Goal: Task Accomplishment & Management: Use online tool/utility

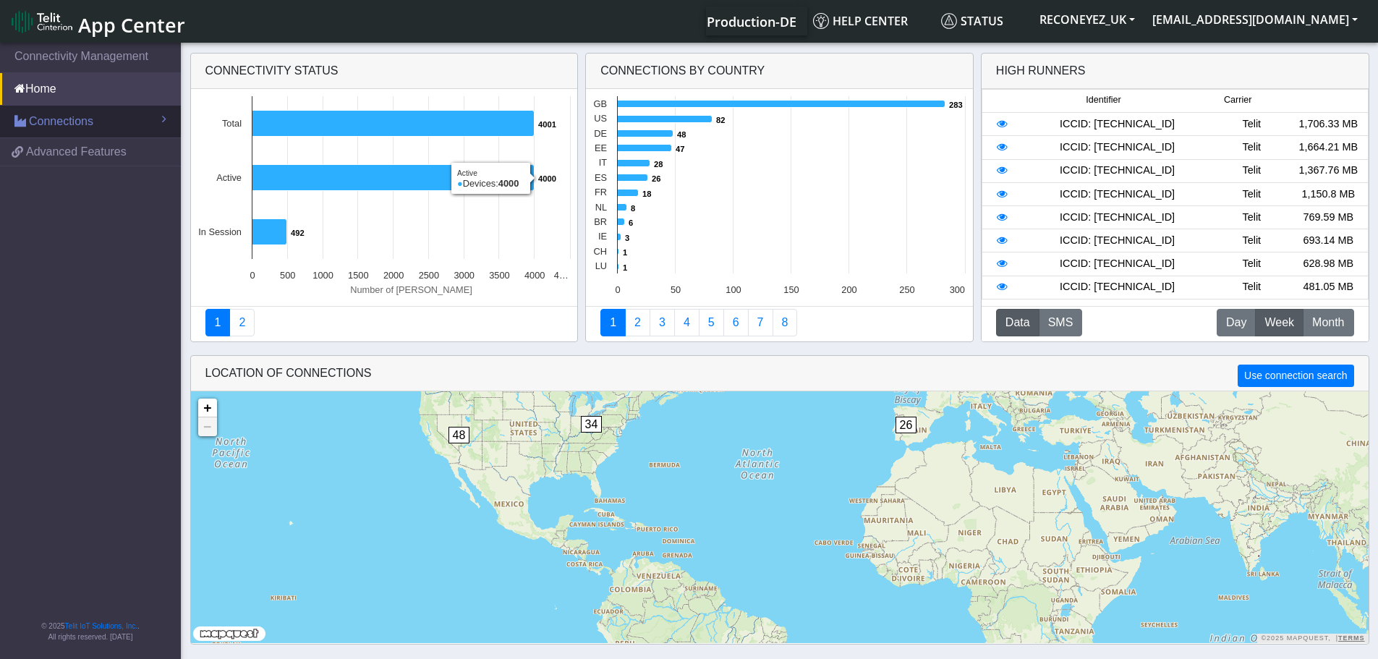
click at [89, 119] on span "Connections" at bounding box center [61, 121] width 64 height 17
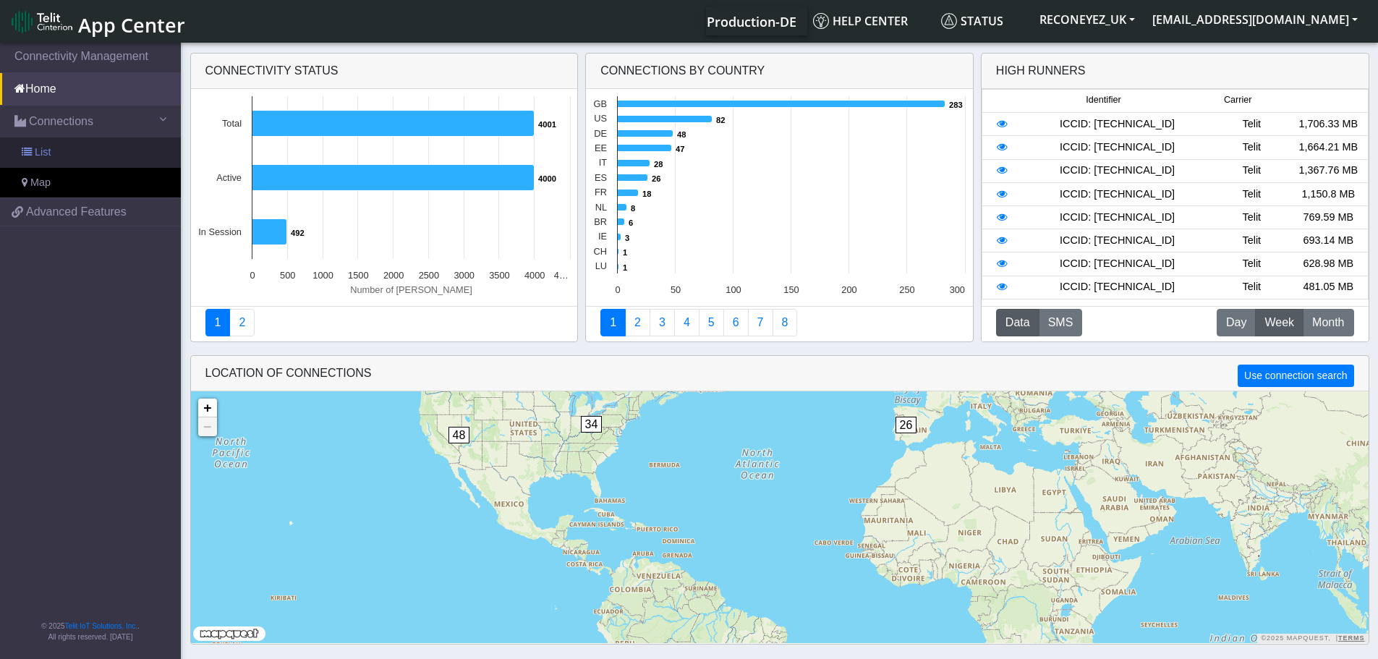
click at [91, 143] on link "List" at bounding box center [90, 152] width 181 height 30
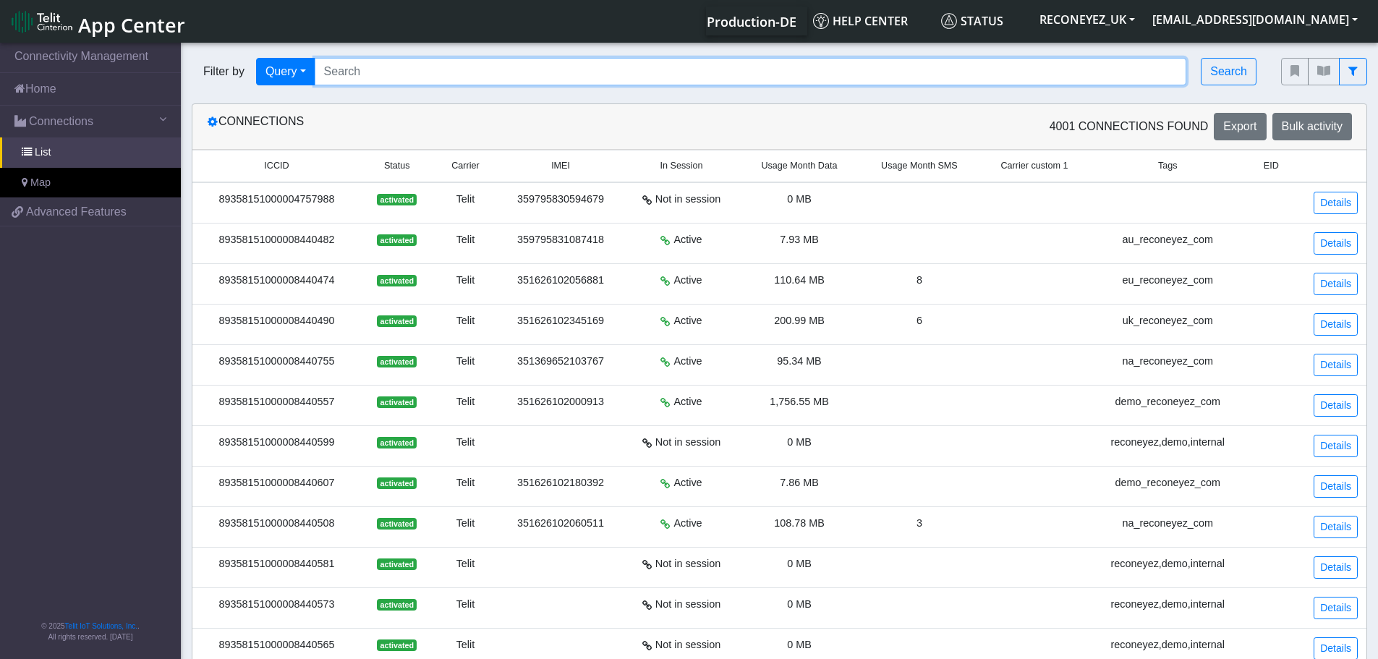
paste input "89358151000008419478"
type input "89358151000008419478"
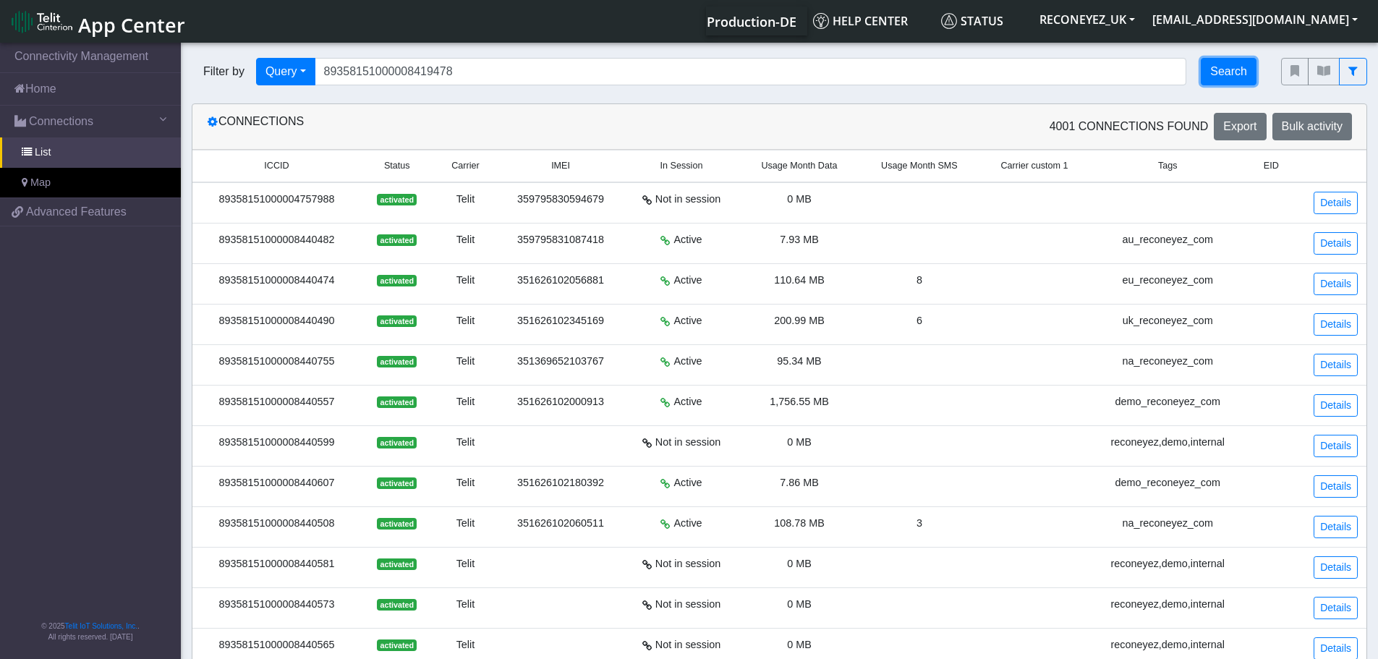
click at [1243, 75] on button "Search" at bounding box center [1229, 71] width 56 height 27
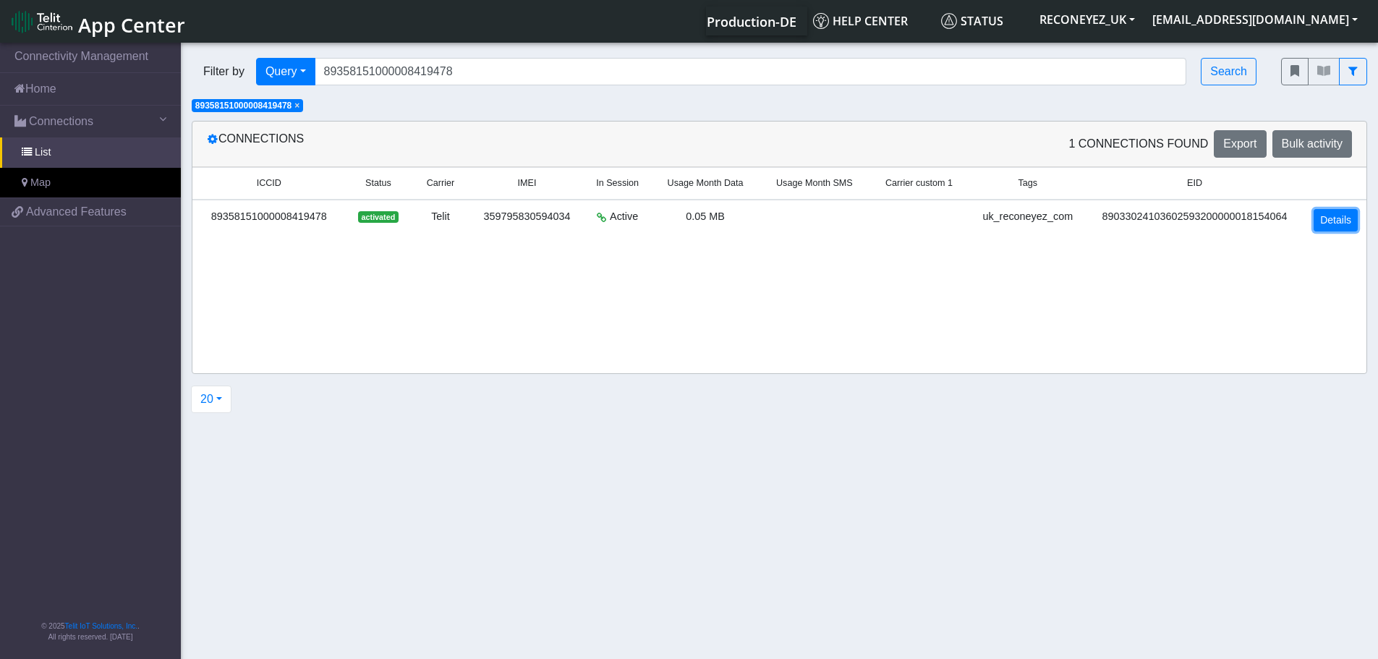
click at [1343, 214] on link "Details" at bounding box center [1336, 220] width 44 height 22
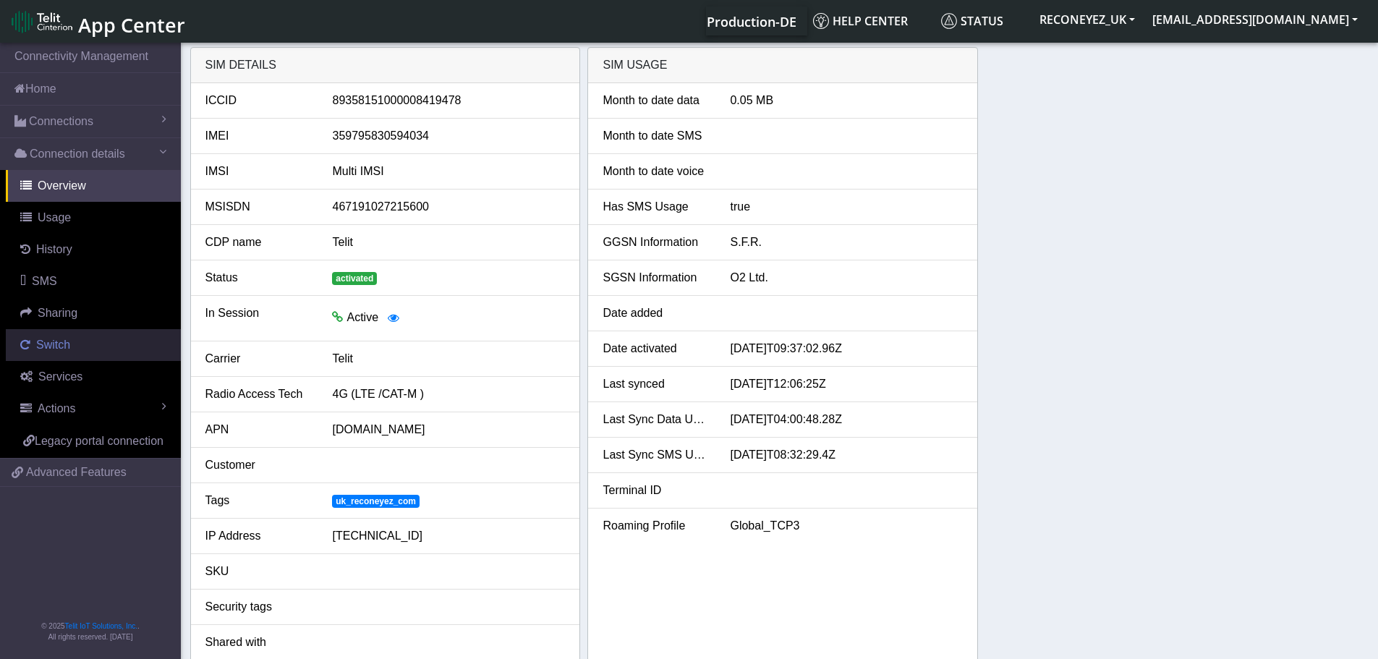
click at [61, 341] on span "Switch" at bounding box center [53, 345] width 34 height 12
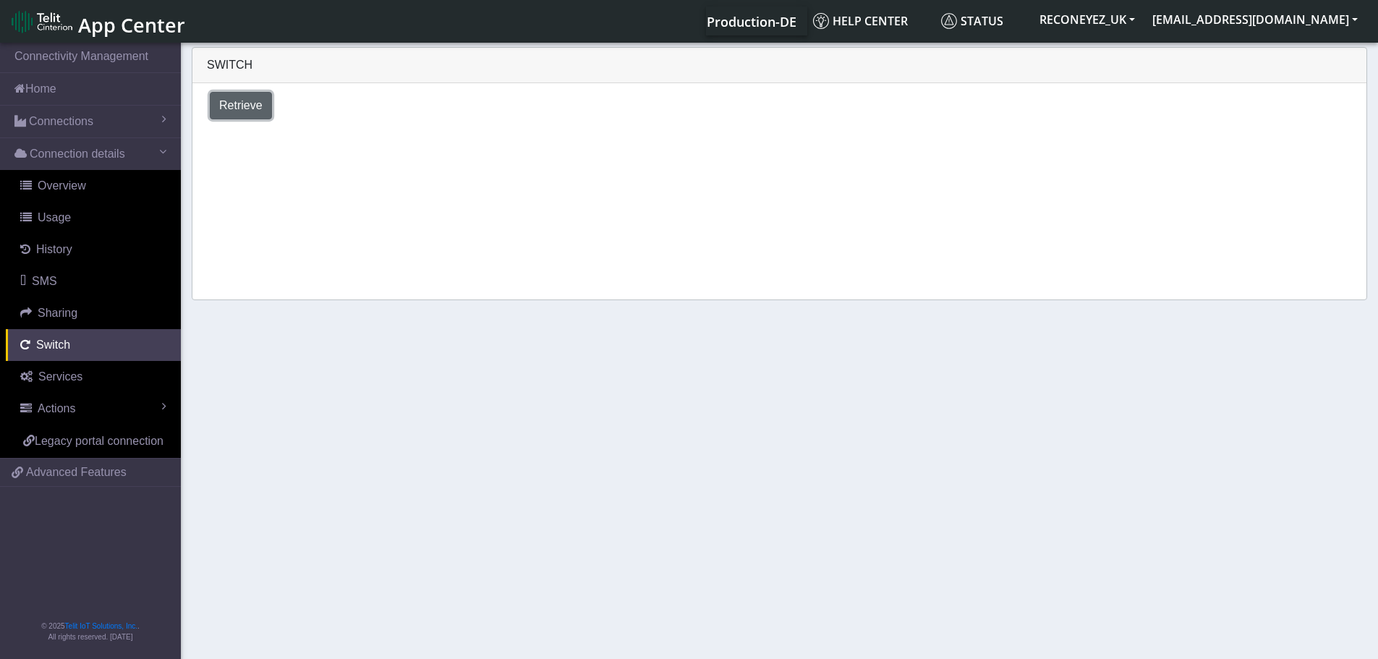
click at [229, 109] on span "Retrieve" at bounding box center [240, 105] width 43 height 12
select select "[GEOGRAPHIC_DATA]"
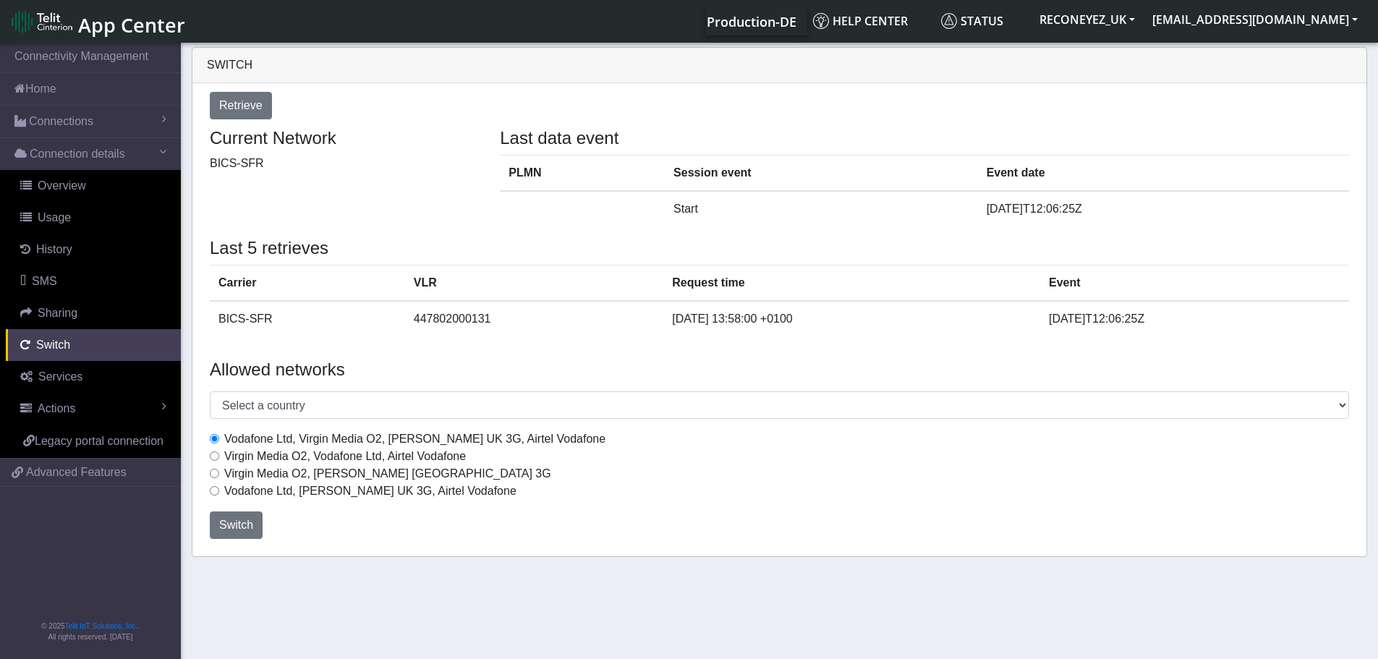
drag, startPoint x: 218, startPoint y: 457, endPoint x: 226, endPoint y: 459, distance: 8.1
click at [219, 458] on div "Virgin Media O2, Vodafone Ltd, Airtel Vodafone" at bounding box center [780, 456] width 1140 height 17
click at [213, 457] on input "Virgin Media O2, Vodafone Ltd, Airtel Vodafone" at bounding box center [214, 455] width 9 height 9
radio input "true"
click at [240, 522] on span "Switch" at bounding box center [236, 525] width 34 height 12
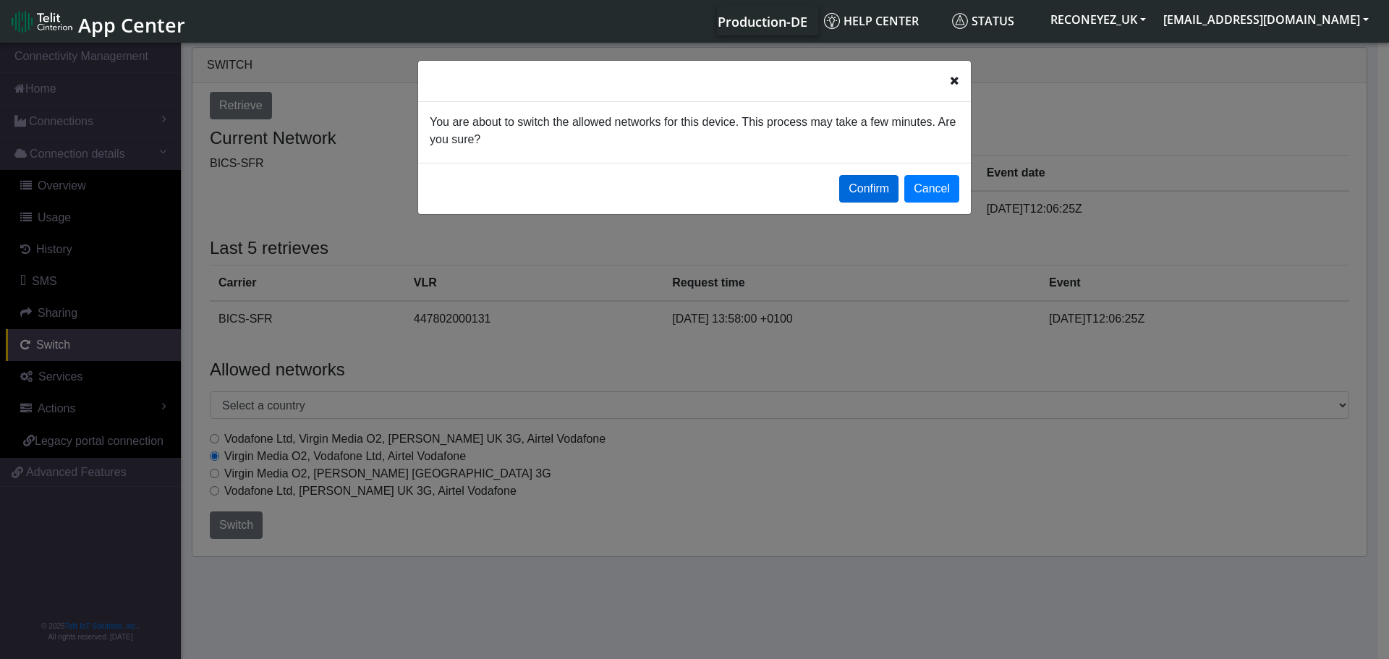
click at [886, 186] on button "Confirm" at bounding box center [868, 188] width 59 height 27
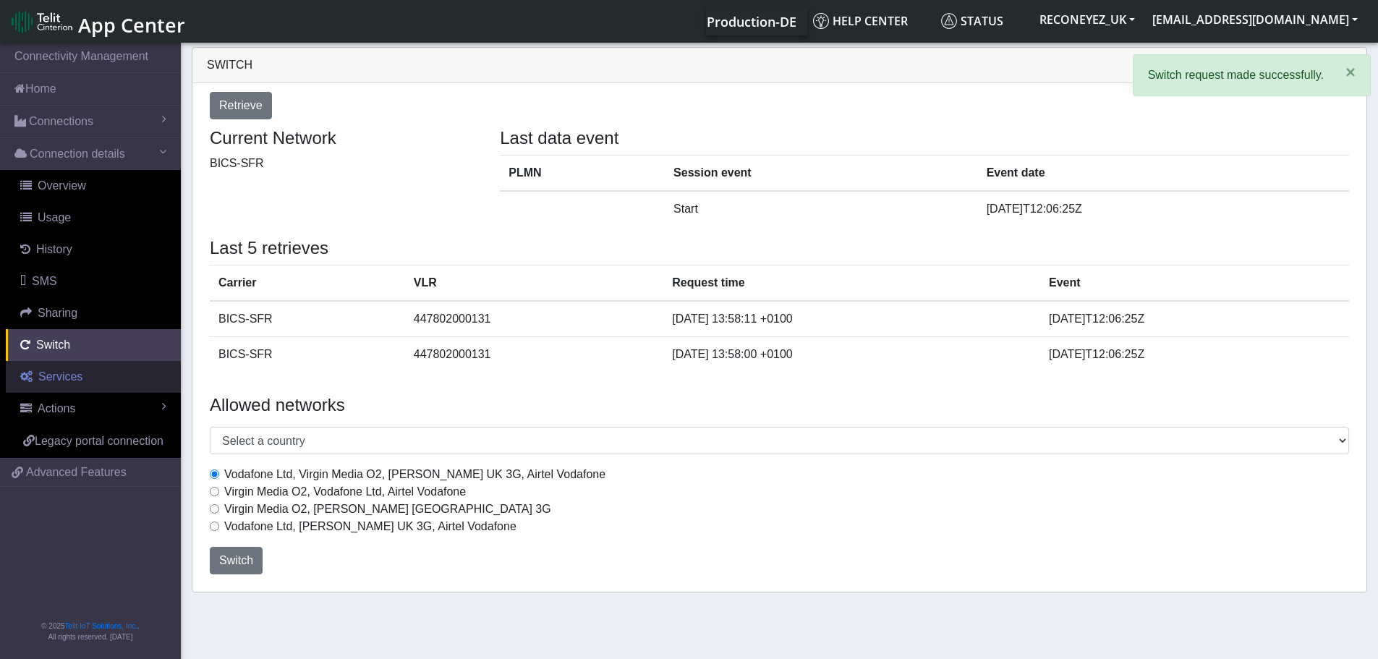
click at [69, 373] on span "Services" at bounding box center [60, 376] width 44 height 12
select select "2: 6"
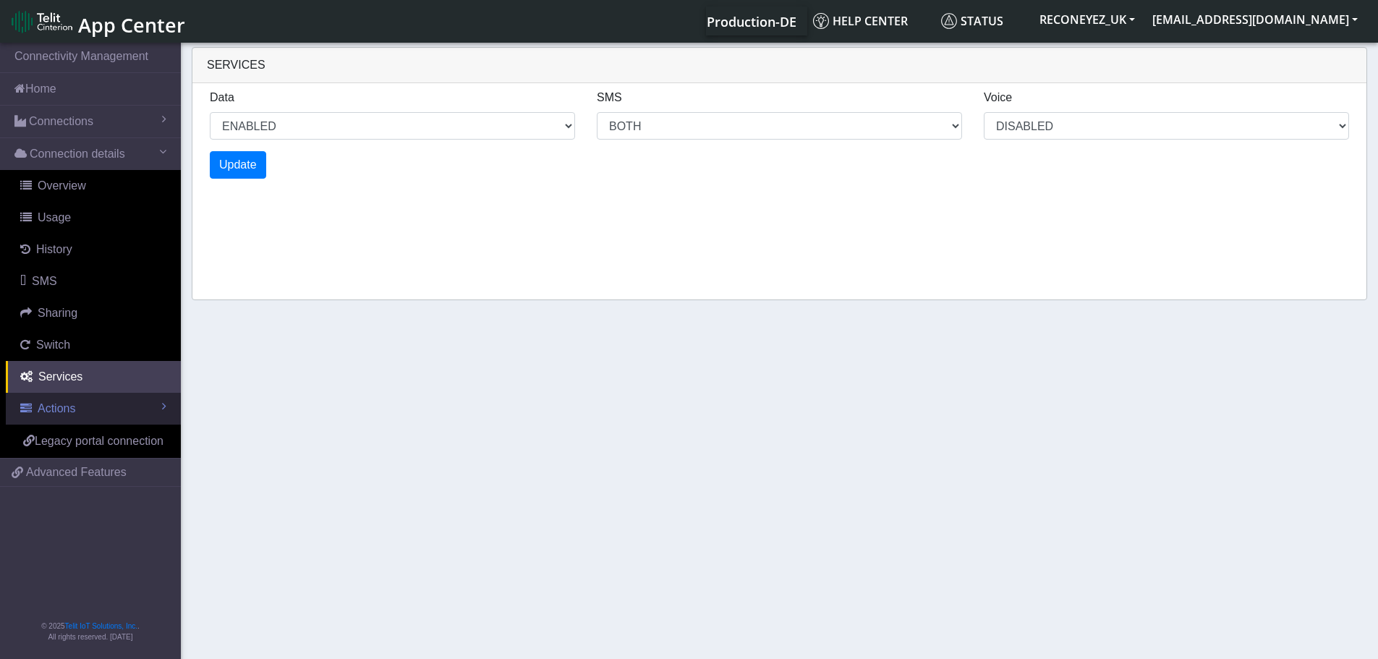
click at [67, 404] on span "Actions" at bounding box center [57, 408] width 38 height 12
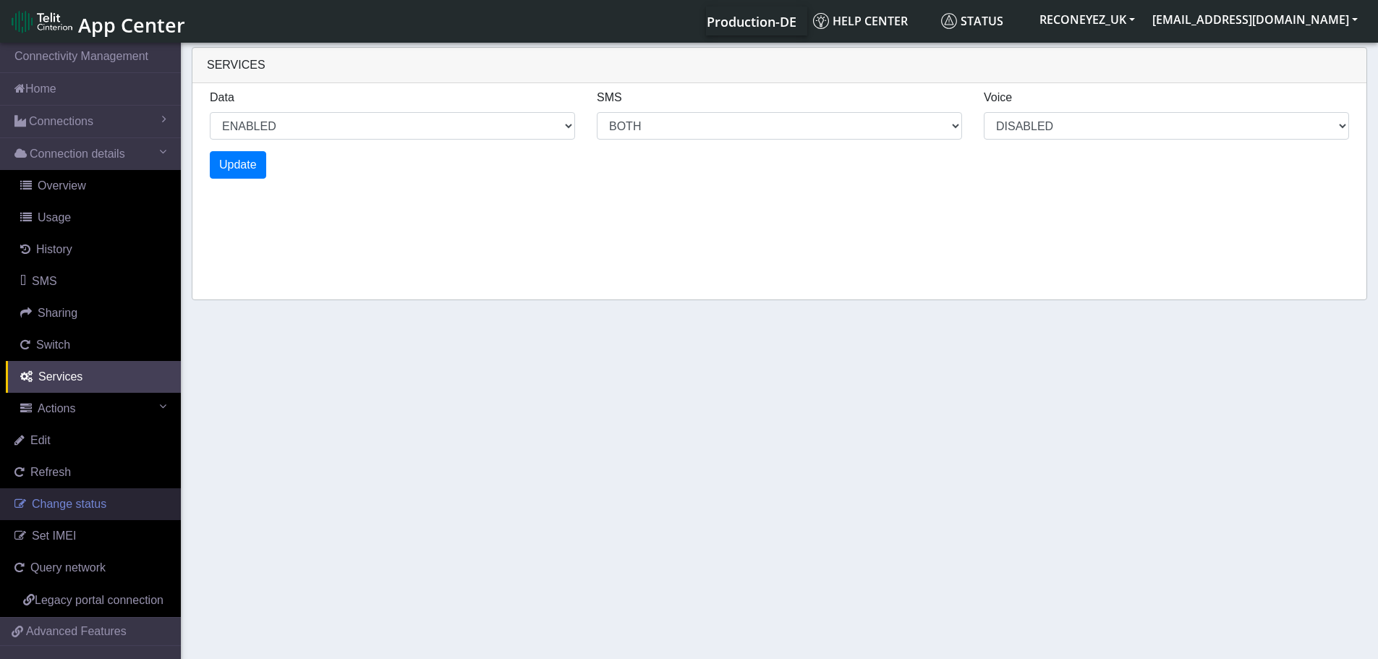
click at [94, 508] on span "Change status" at bounding box center [69, 504] width 75 height 12
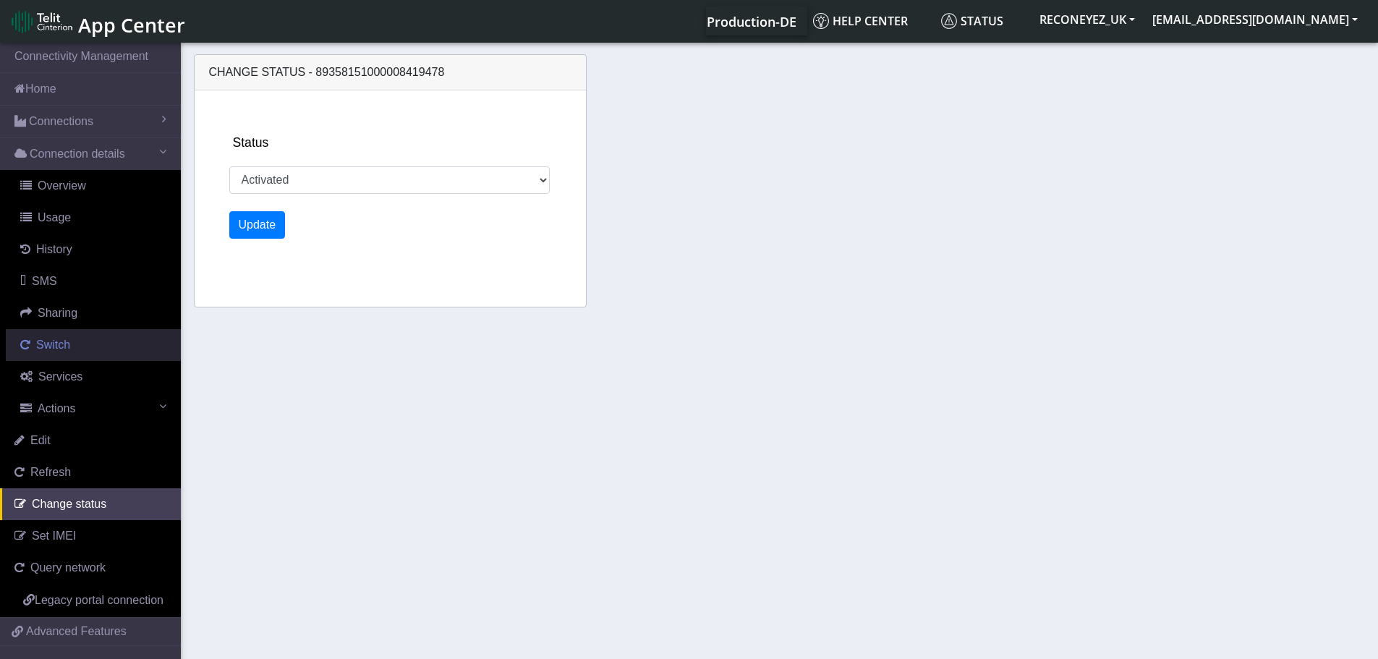
click at [62, 348] on span "Switch" at bounding box center [53, 345] width 34 height 12
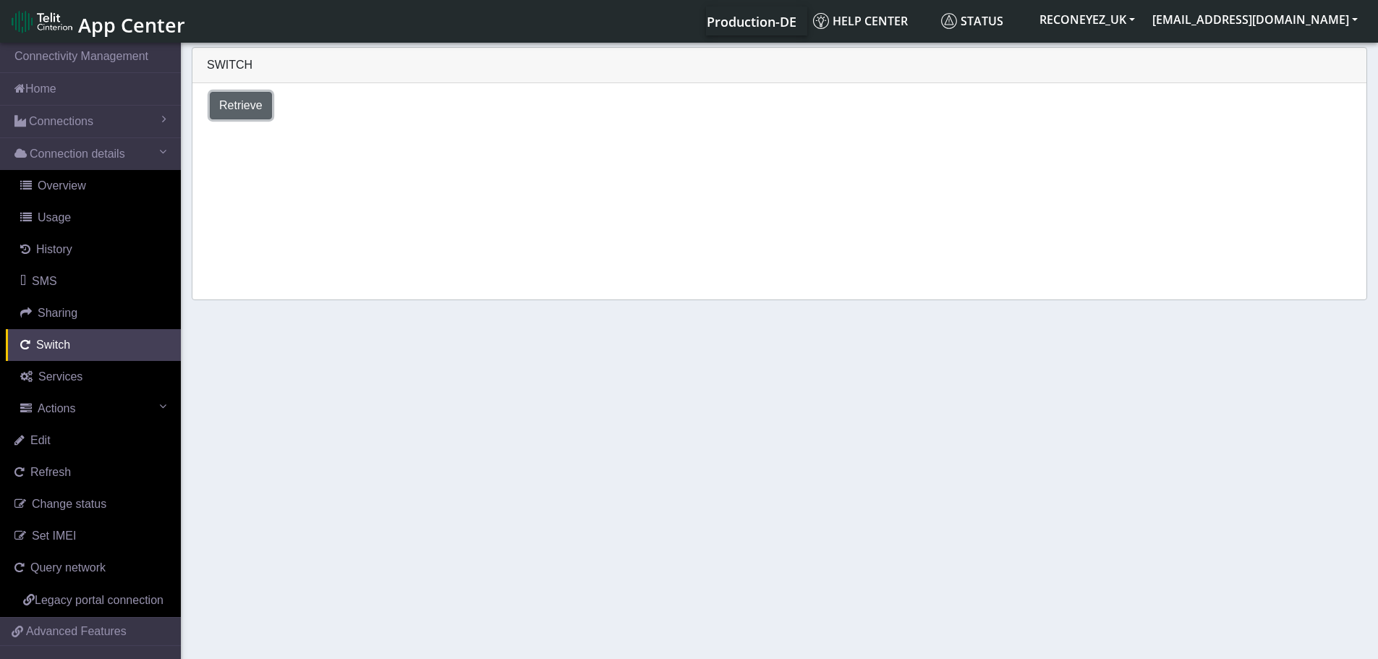
click at [253, 99] on span "Retrieve" at bounding box center [240, 105] width 43 height 12
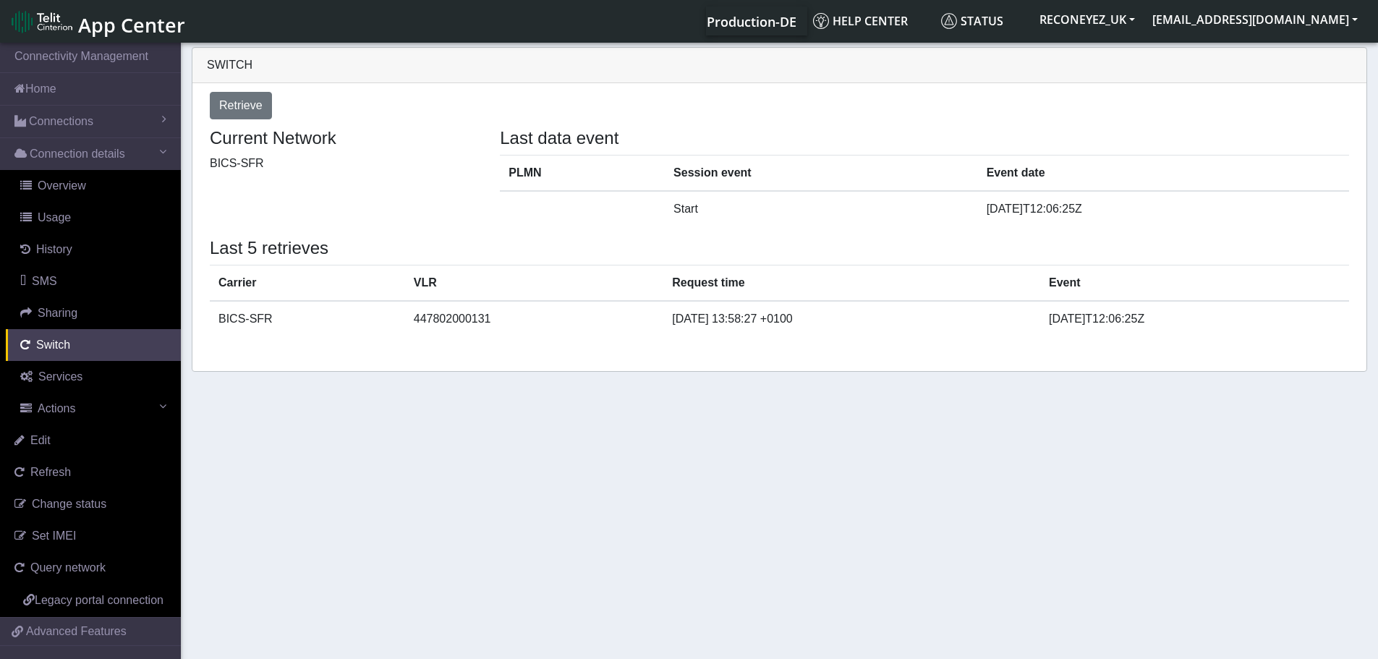
select select "[GEOGRAPHIC_DATA]"
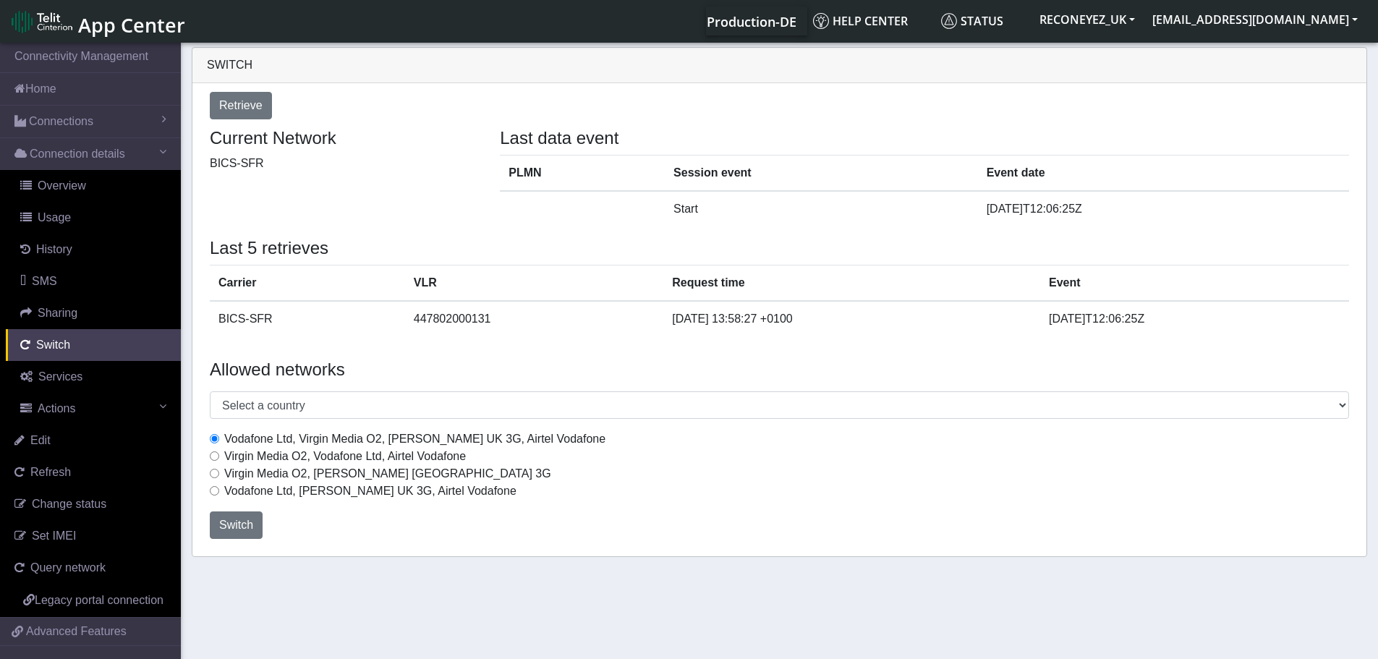
click at [214, 457] on input "Virgin Media O2, Vodafone Ltd, Airtel Vodafone" at bounding box center [214, 455] width 9 height 9
radio input "true"
click at [238, 526] on span "Switch" at bounding box center [236, 525] width 34 height 12
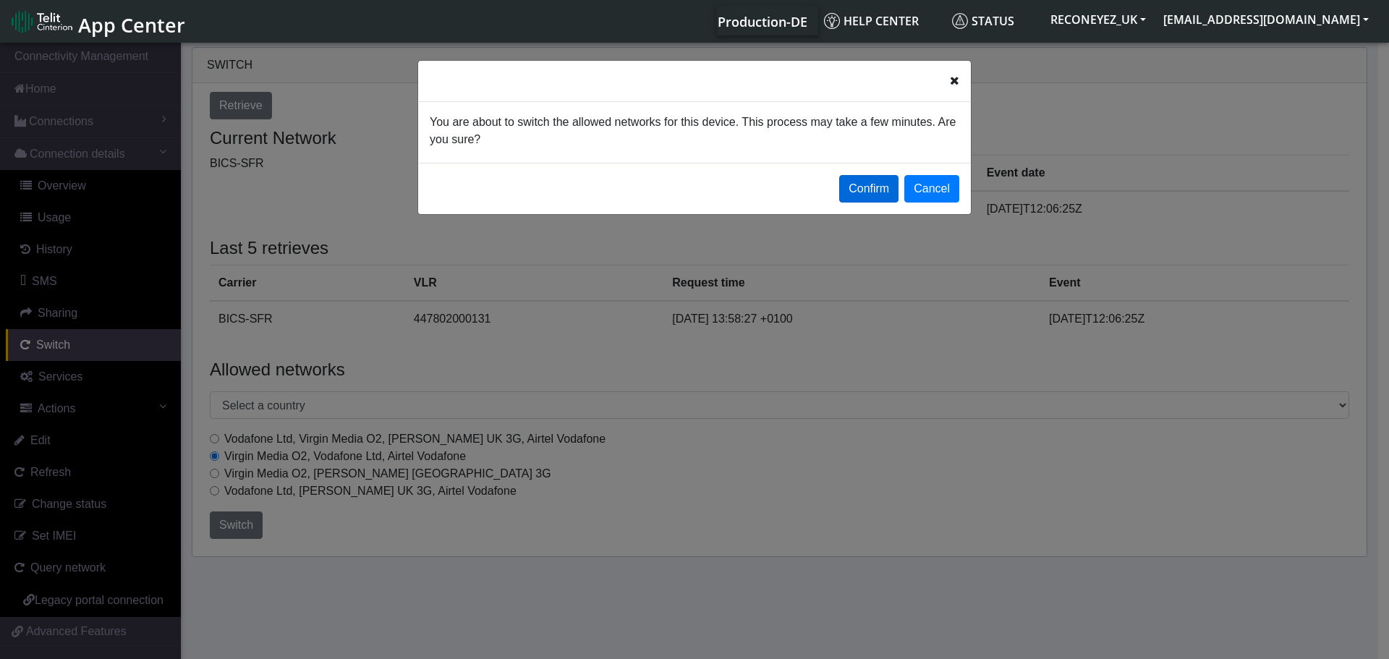
click at [873, 194] on button "Confirm" at bounding box center [868, 188] width 59 height 27
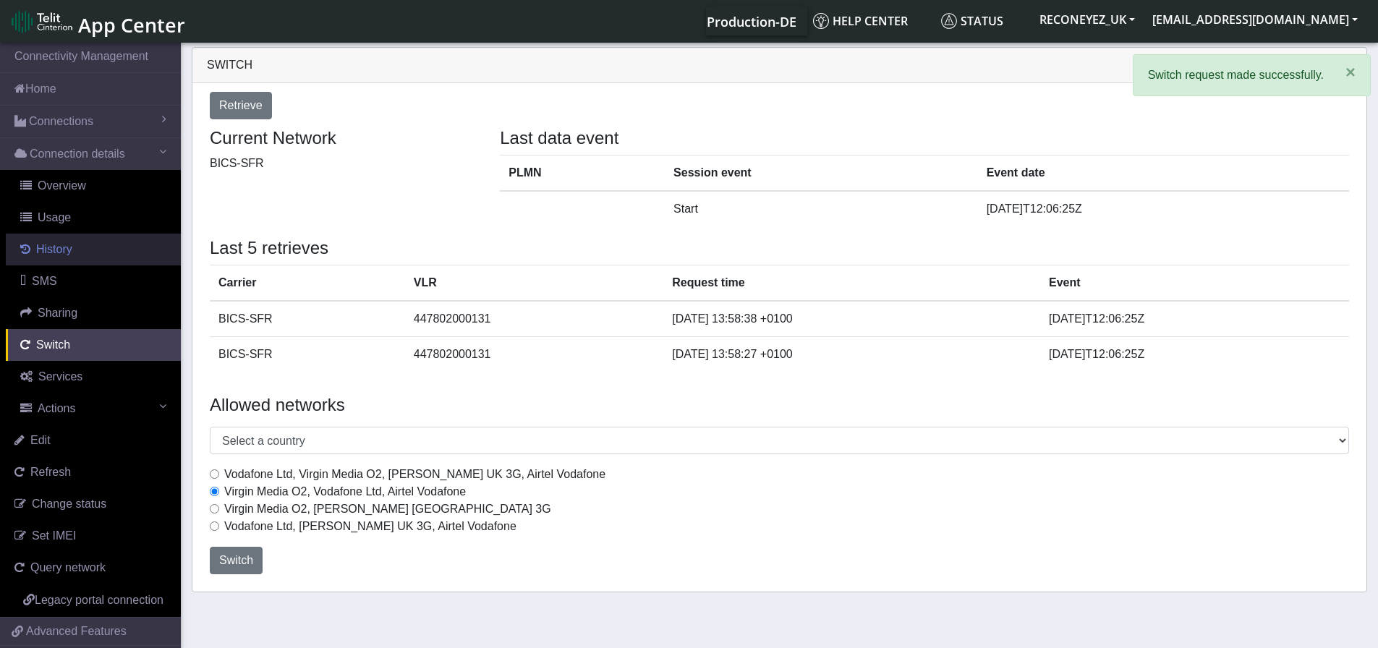
click at [65, 257] on link "History" at bounding box center [93, 250] width 175 height 32
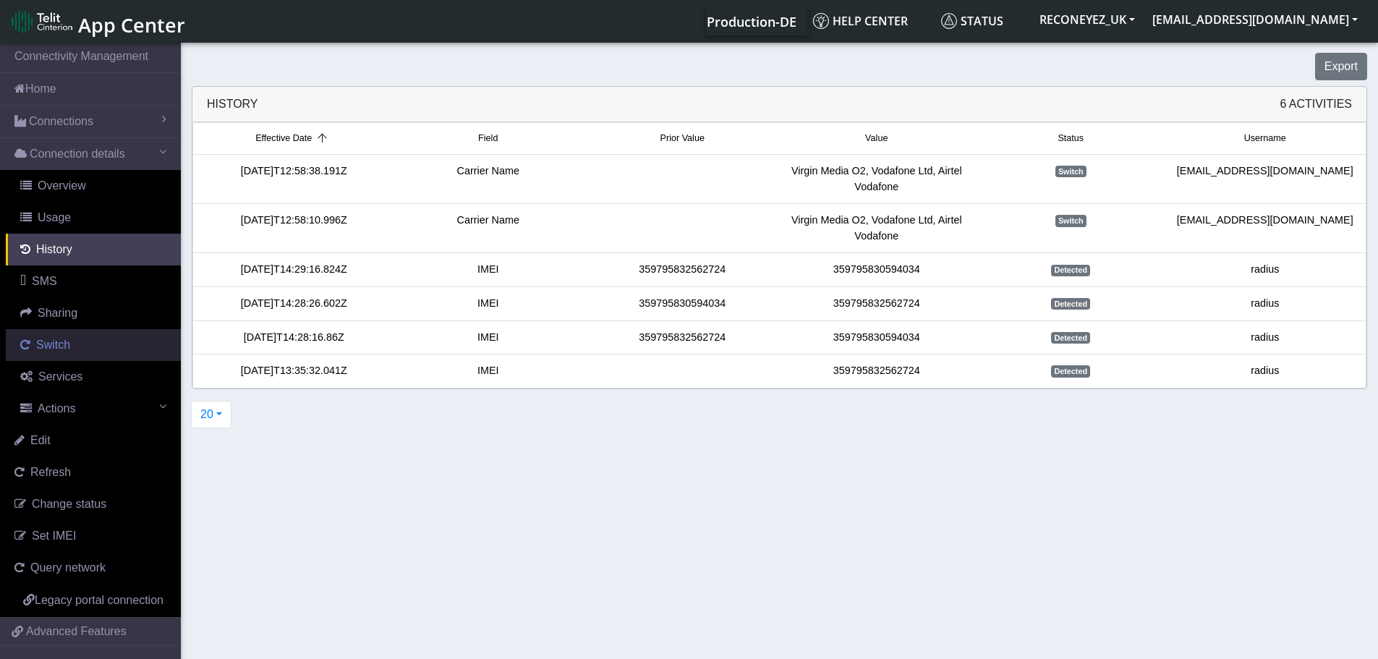
click at [68, 357] on link "Switch" at bounding box center [93, 345] width 175 height 32
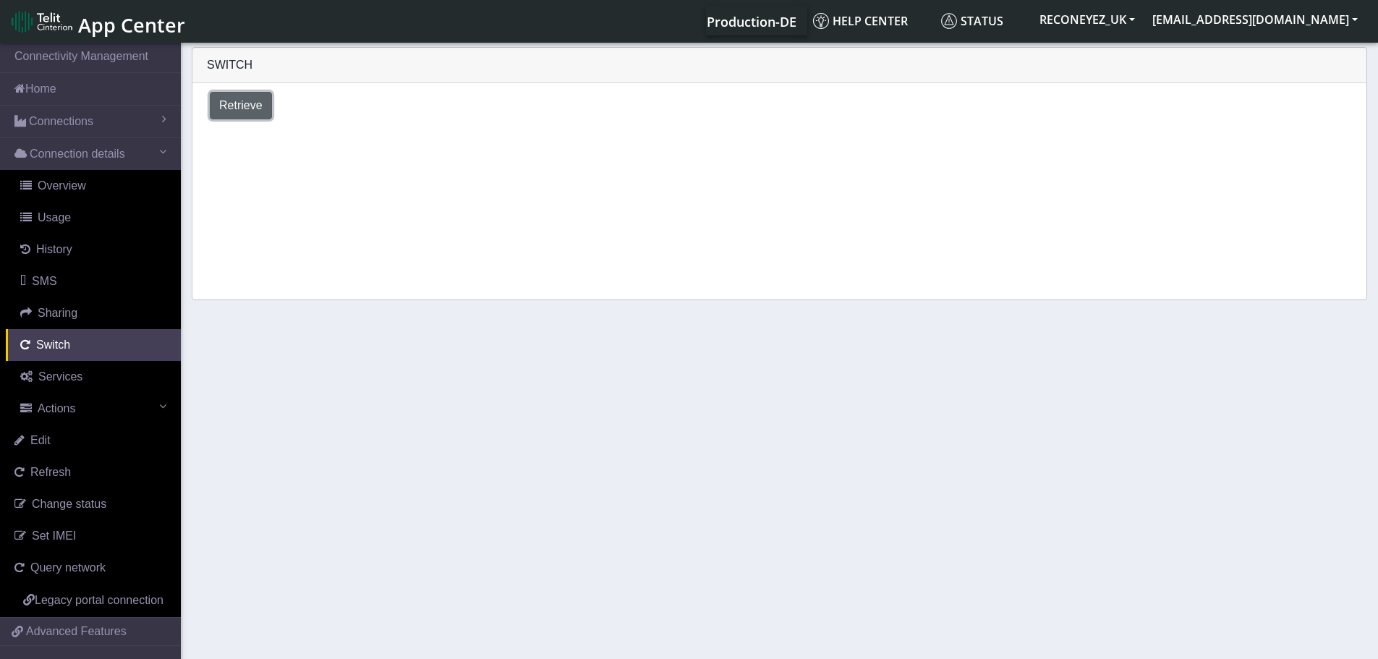
click at [239, 96] on button "Retrieve" at bounding box center [241, 105] width 62 height 27
select select "[GEOGRAPHIC_DATA]"
